Goal: Check status: Check status

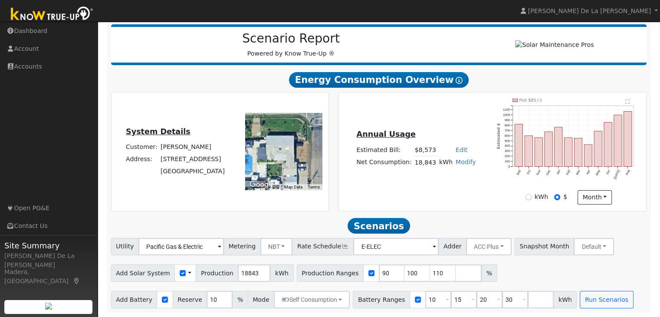
scroll to position [109, 0]
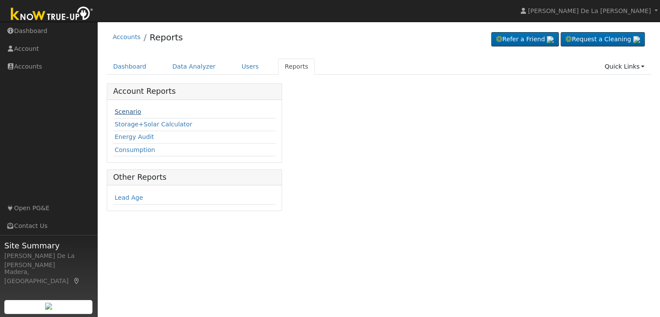
click at [129, 111] on link "Scenario" at bounding box center [128, 111] width 26 height 7
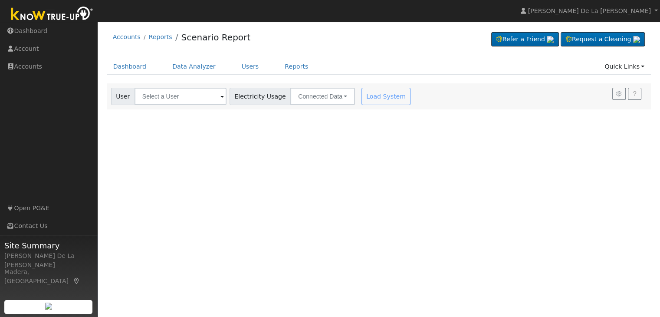
click at [220, 98] on span at bounding box center [221, 97] width 3 height 10
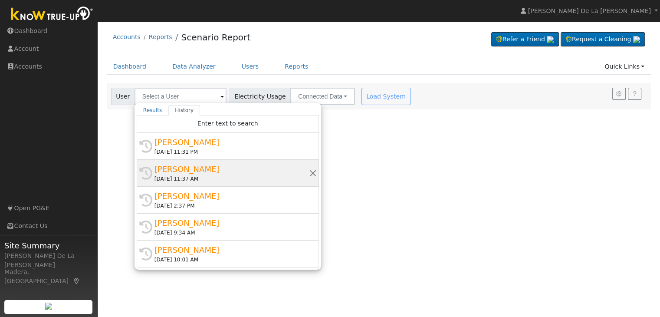
click at [181, 167] on div "[PERSON_NAME]" at bounding box center [231, 169] width 154 height 12
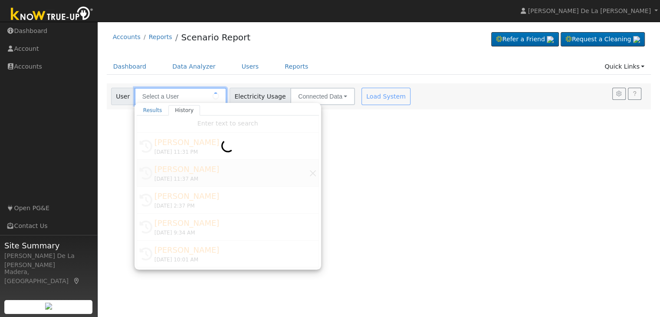
type input "[PERSON_NAME]"
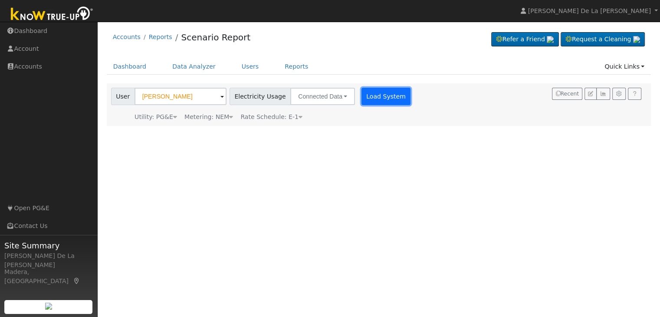
click at [363, 98] on button "Load System" at bounding box center [385, 96] width 49 height 17
